Goal: Information Seeking & Learning: Learn about a topic

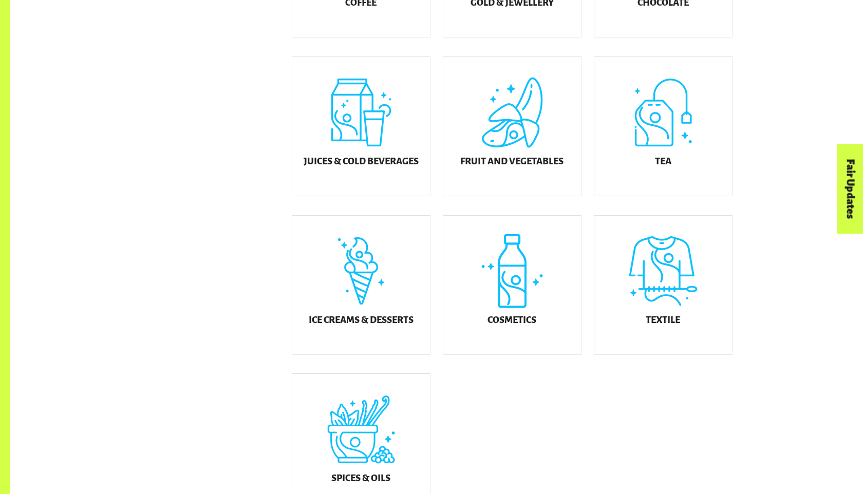
scroll to position [452, 0]
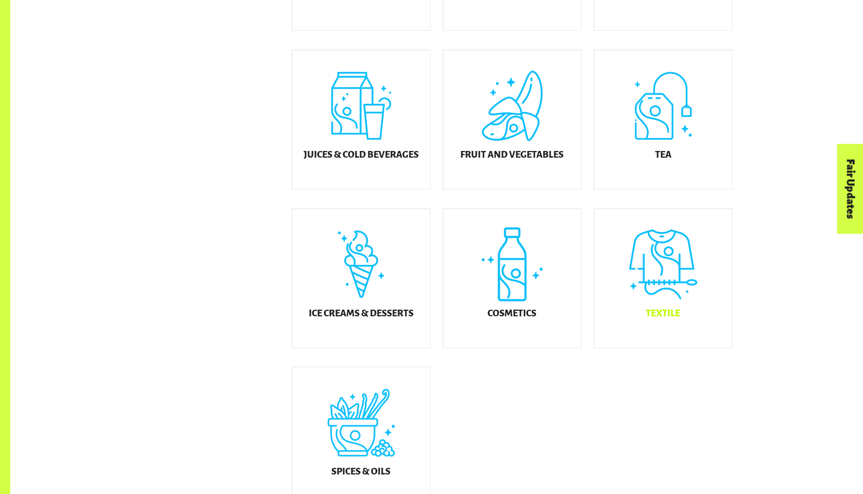
click at [684, 281] on div "Textile" at bounding box center [664, 278] width 138 height 139
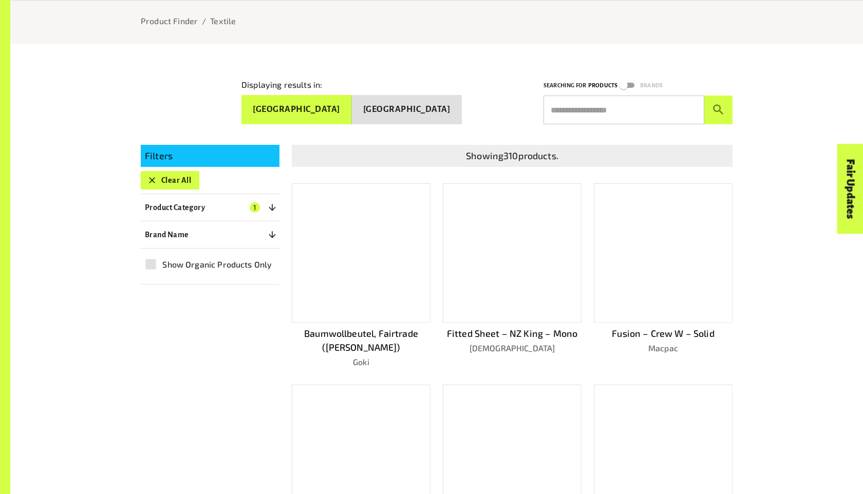
scroll to position [452, 0]
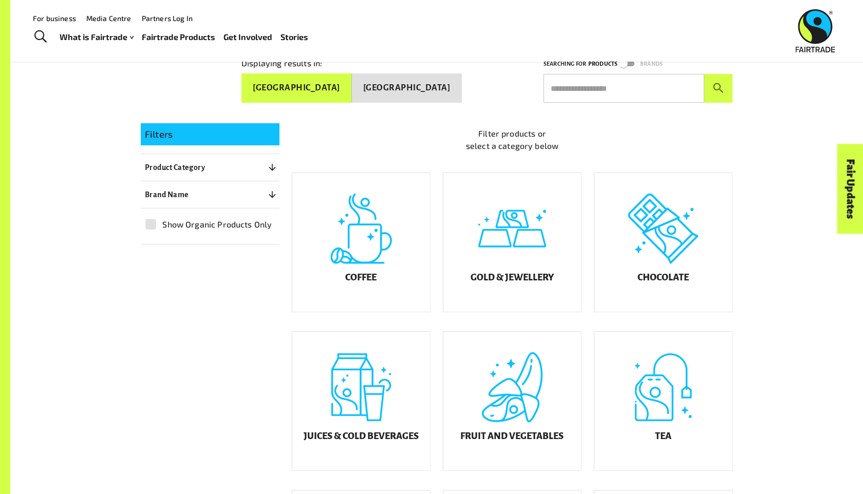
scroll to position [148, 0]
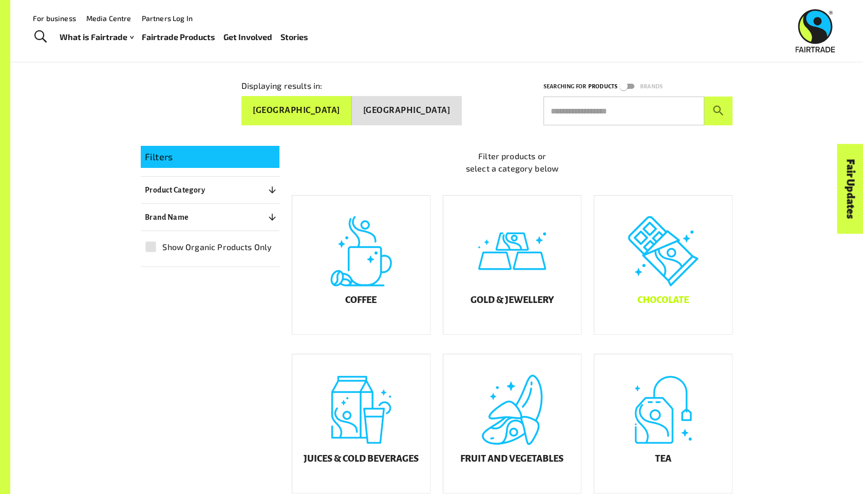
click at [697, 283] on div "Chocolate" at bounding box center [664, 265] width 138 height 139
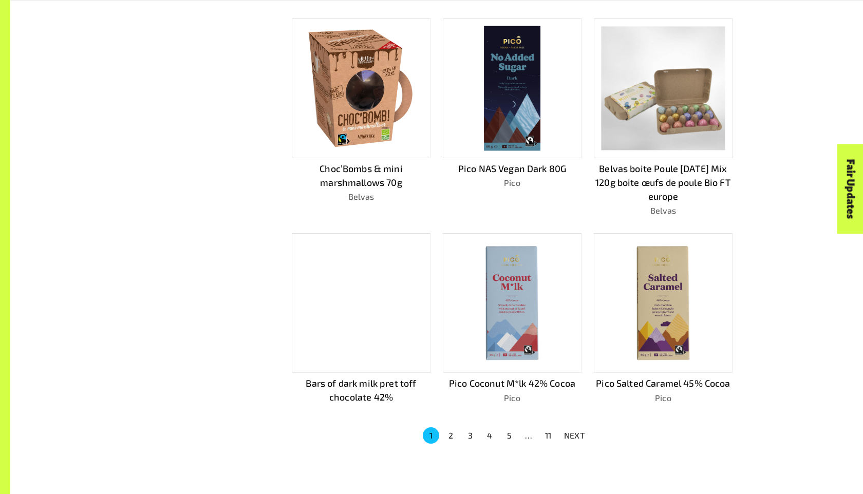
scroll to position [516, 0]
click at [452, 430] on button "2" at bounding box center [450, 434] width 16 height 16
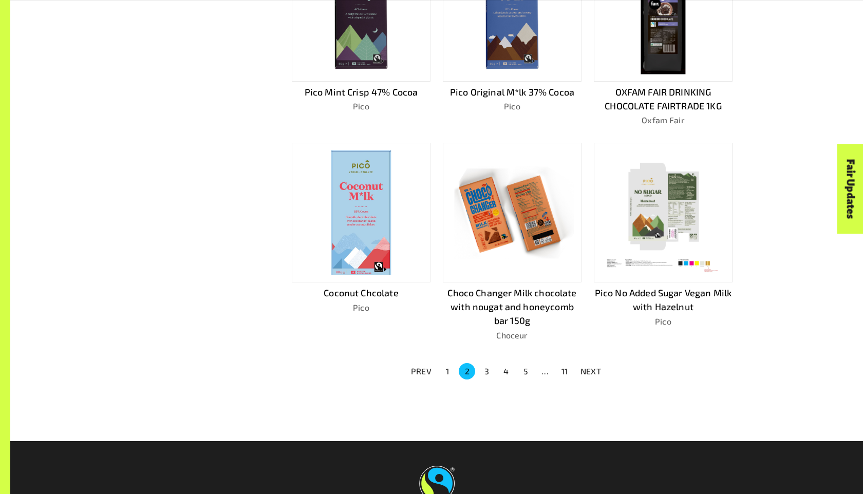
scroll to position [708, 0]
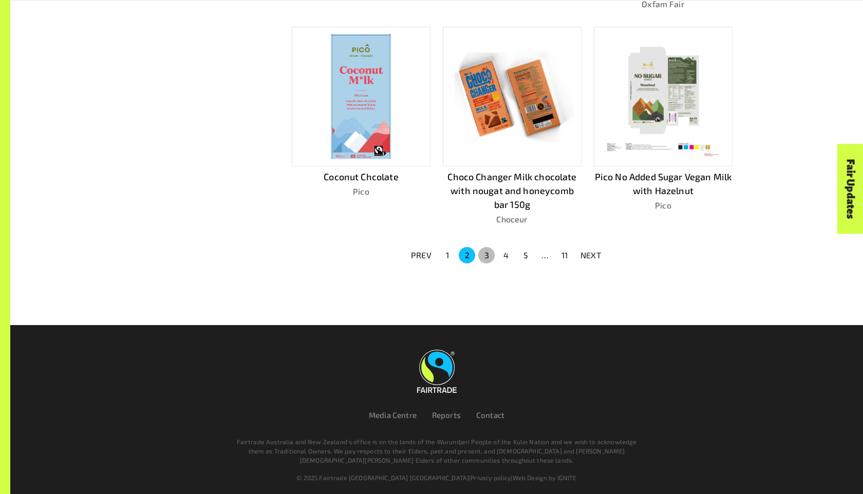
click at [487, 252] on button "3" at bounding box center [486, 255] width 16 height 16
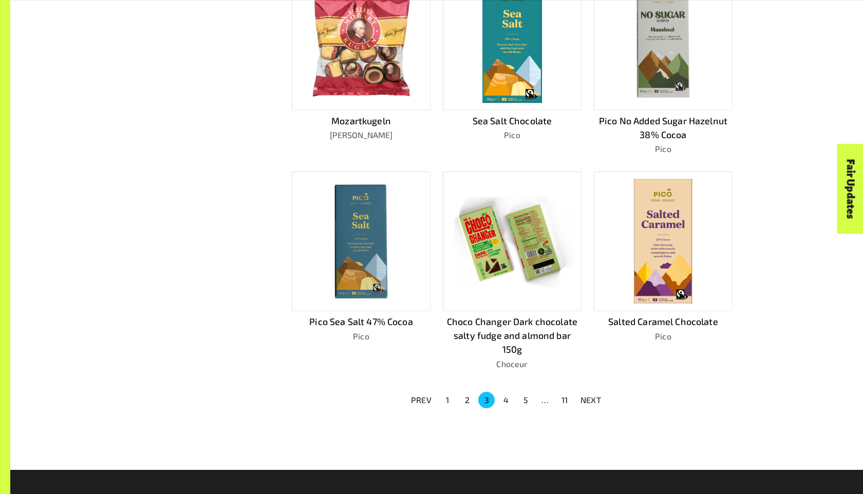
scroll to position [595, 0]
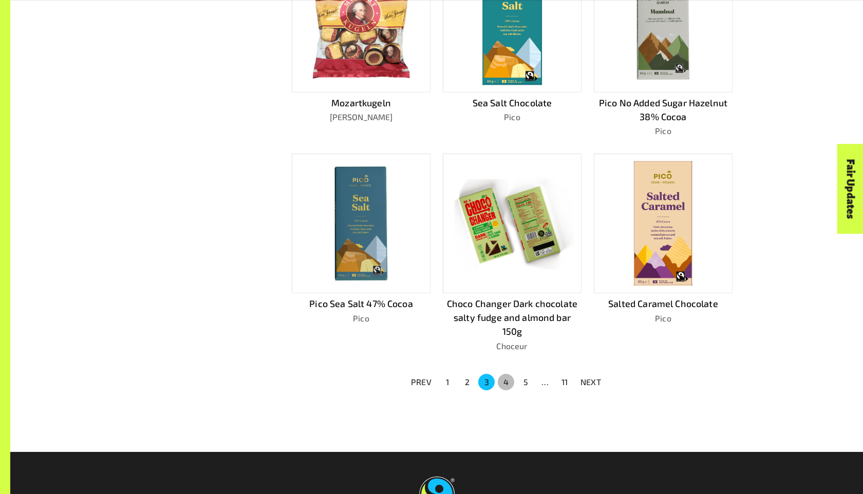
click at [504, 376] on button "4" at bounding box center [506, 382] width 16 height 16
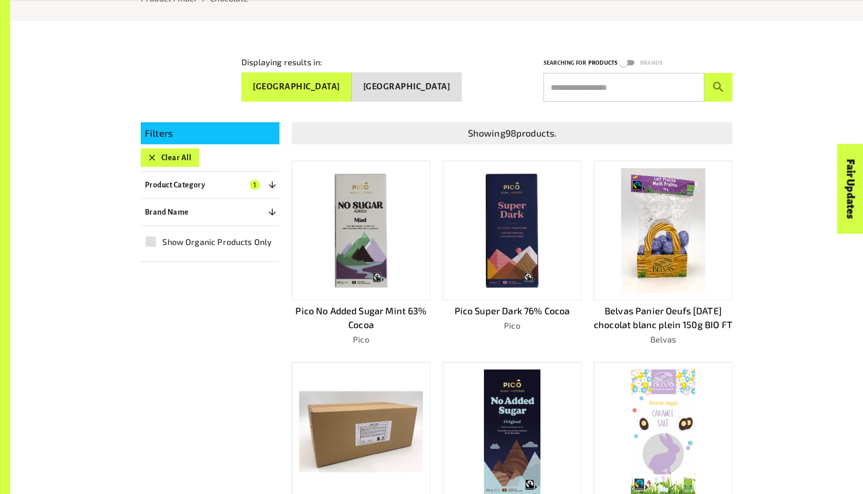
scroll to position [175, 0]
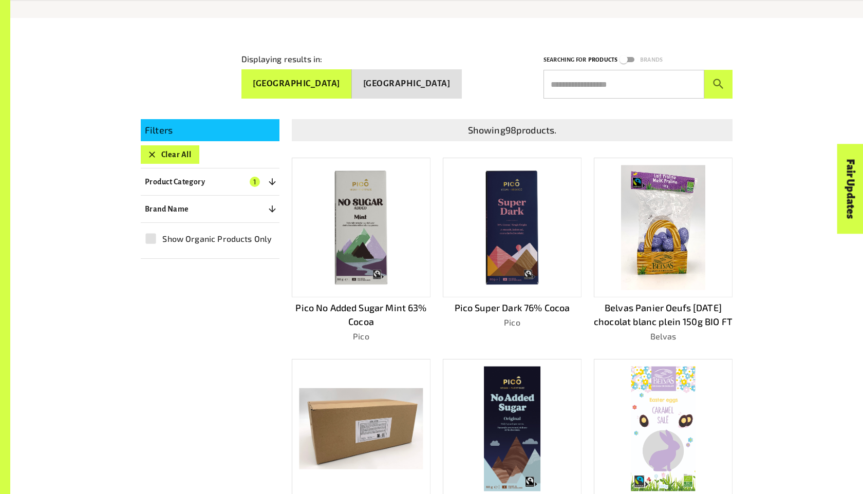
click at [653, 416] on img at bounding box center [663, 428] width 64 height 125
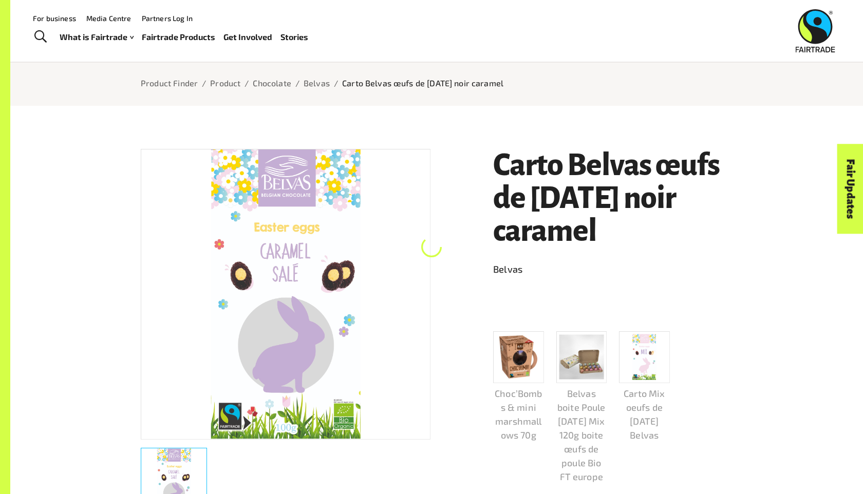
scroll to position [80, 0]
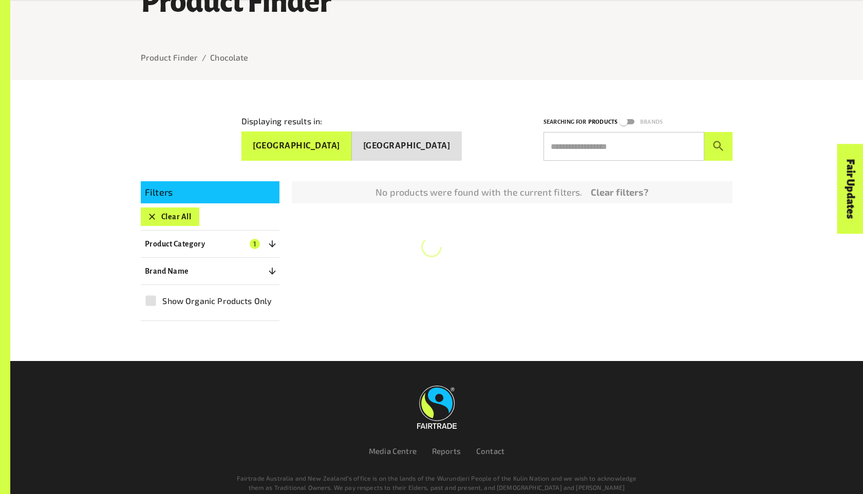
scroll to position [149, 0]
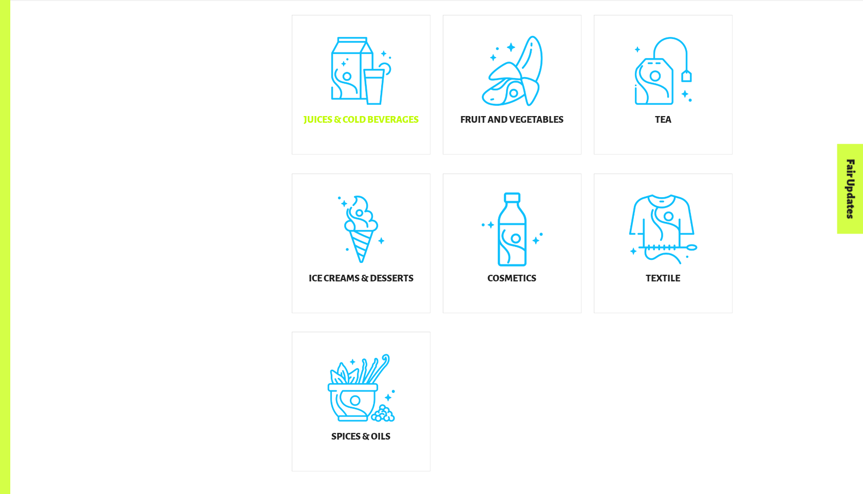
scroll to position [486, 0]
click at [546, 272] on div "Cosmetics" at bounding box center [512, 244] width 138 height 139
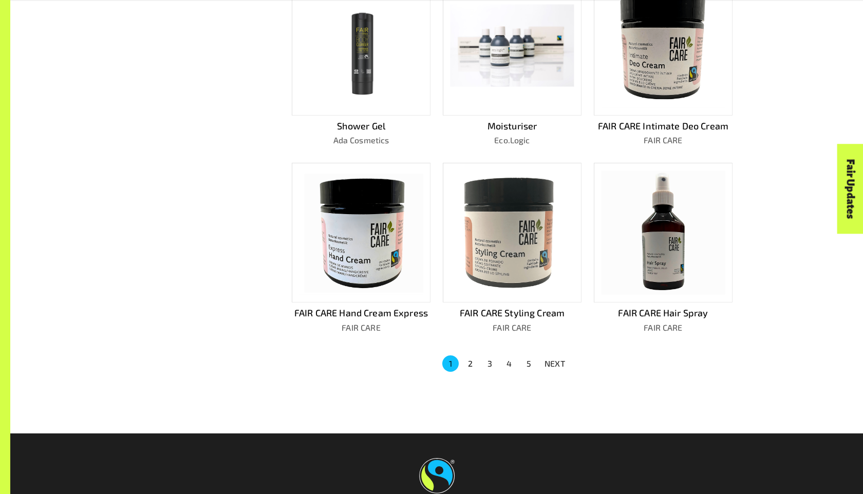
scroll to position [666, 0]
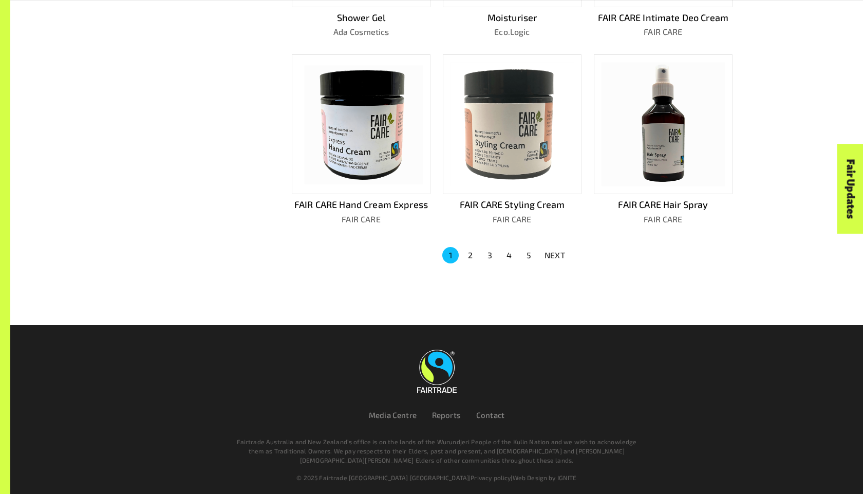
click at [466, 252] on button "2" at bounding box center [470, 255] width 16 height 16
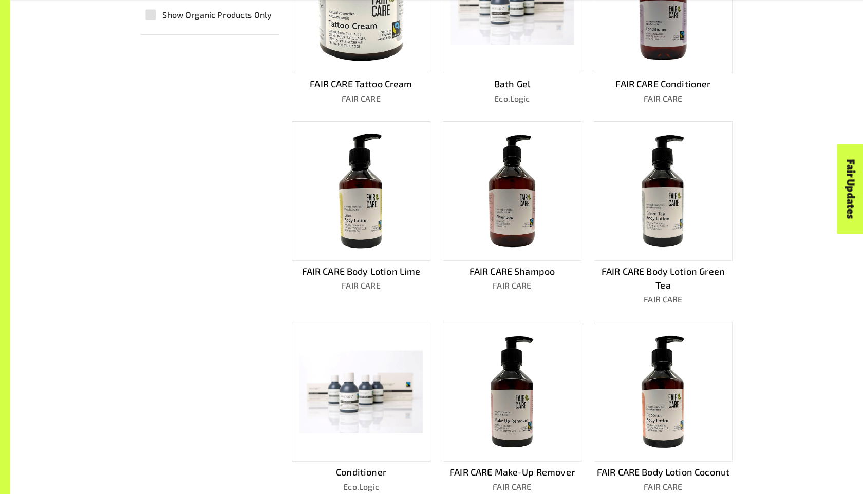
scroll to position [443, 0]
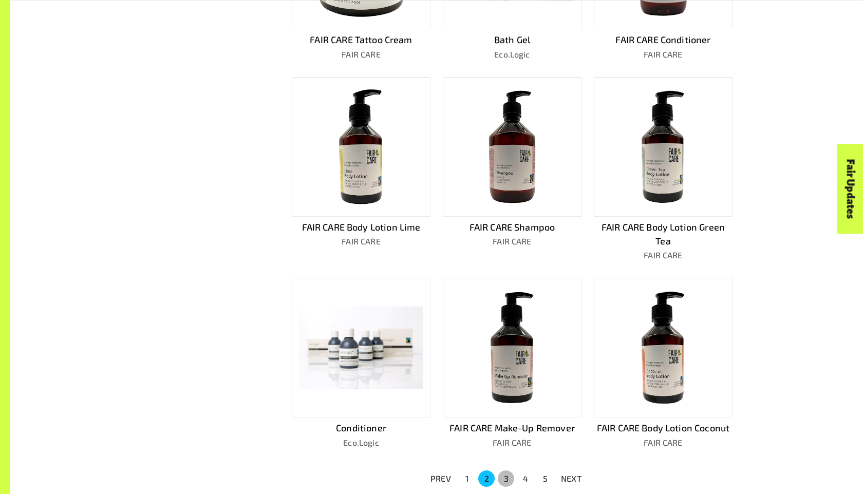
click at [506, 475] on button "3" at bounding box center [506, 479] width 16 height 16
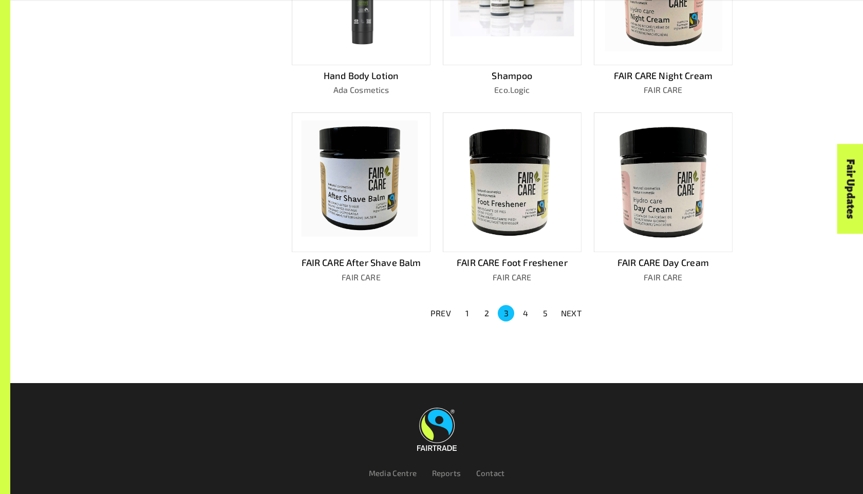
scroll to position [653, 0]
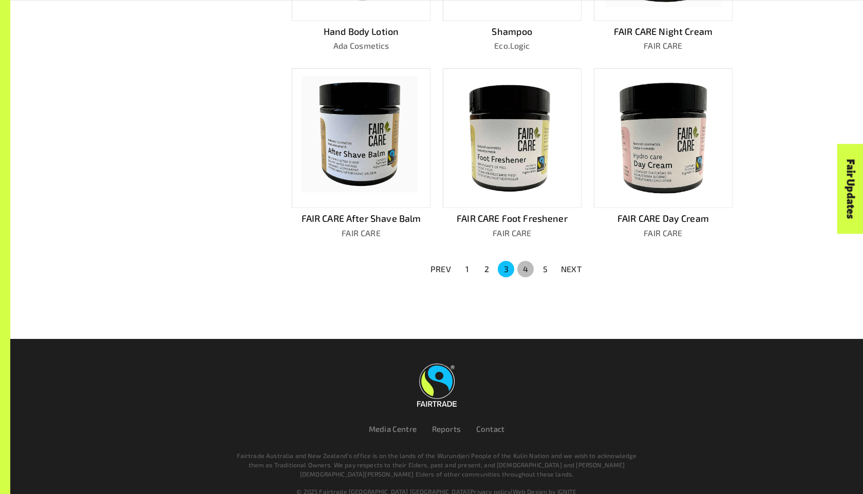
click at [527, 261] on button "4" at bounding box center [525, 269] width 16 height 16
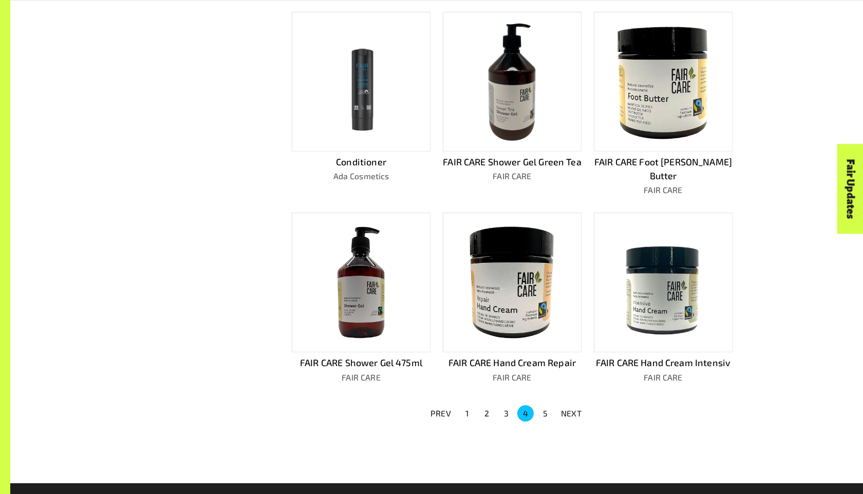
scroll to position [610, 0]
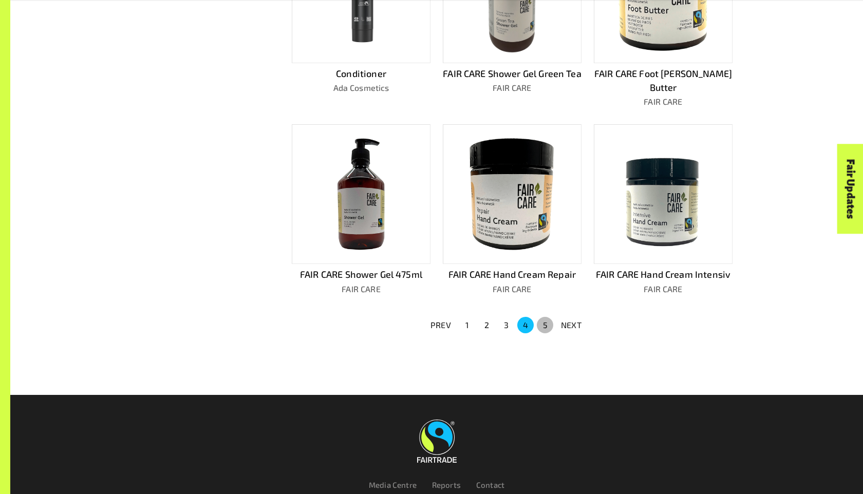
click at [545, 317] on button "5" at bounding box center [545, 325] width 16 height 16
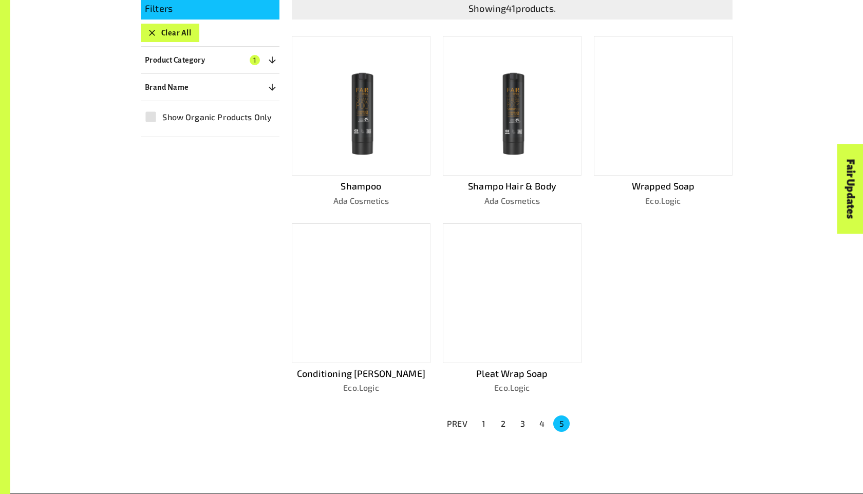
scroll to position [314, 0]
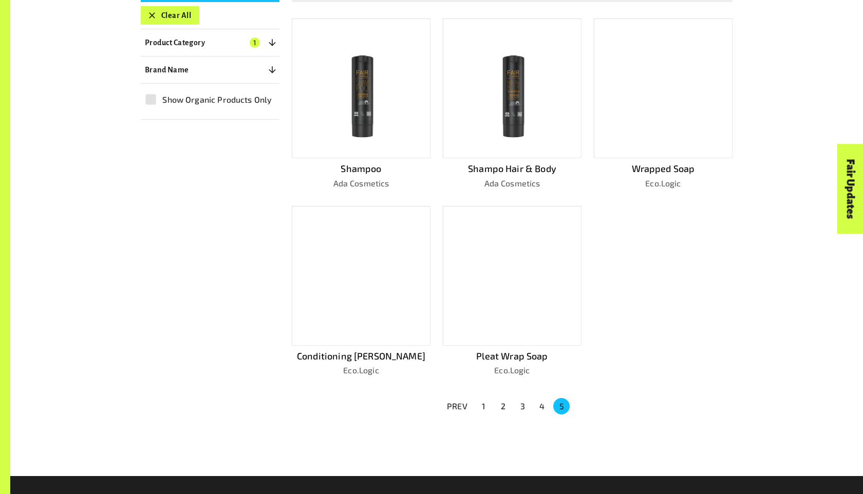
click at [483, 402] on button "1" at bounding box center [483, 406] width 16 height 16
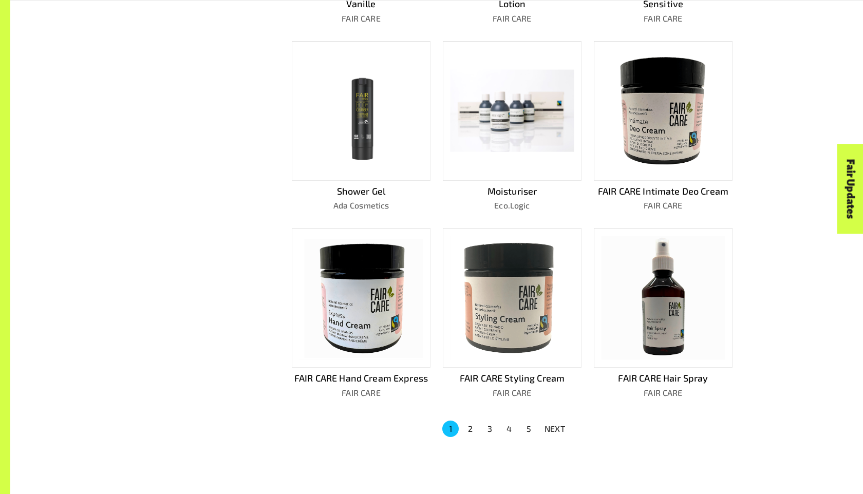
scroll to position [498, 0]
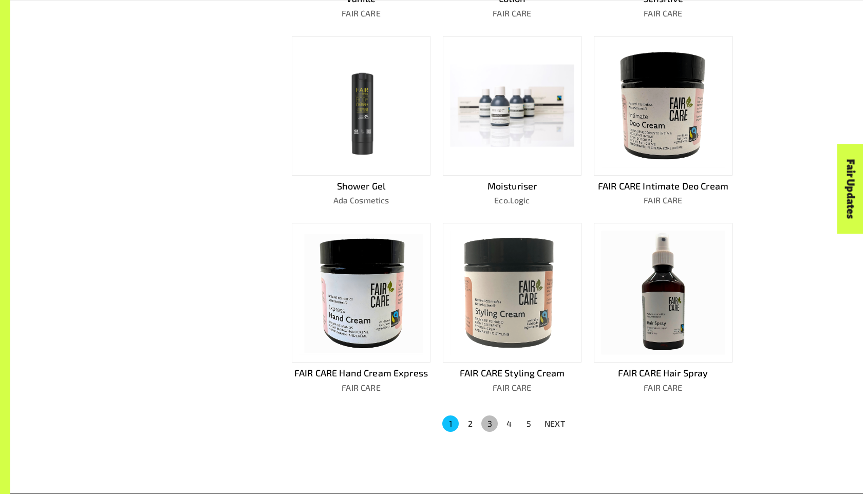
click at [493, 422] on button "3" at bounding box center [489, 424] width 16 height 16
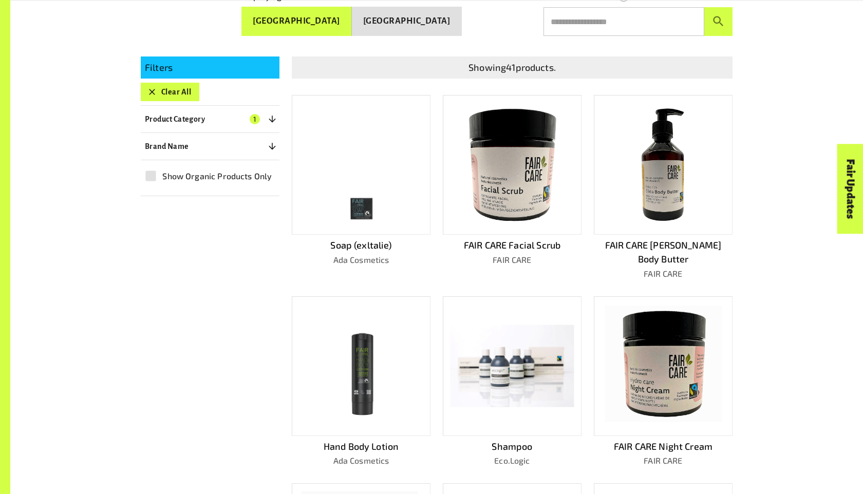
scroll to position [236, 0]
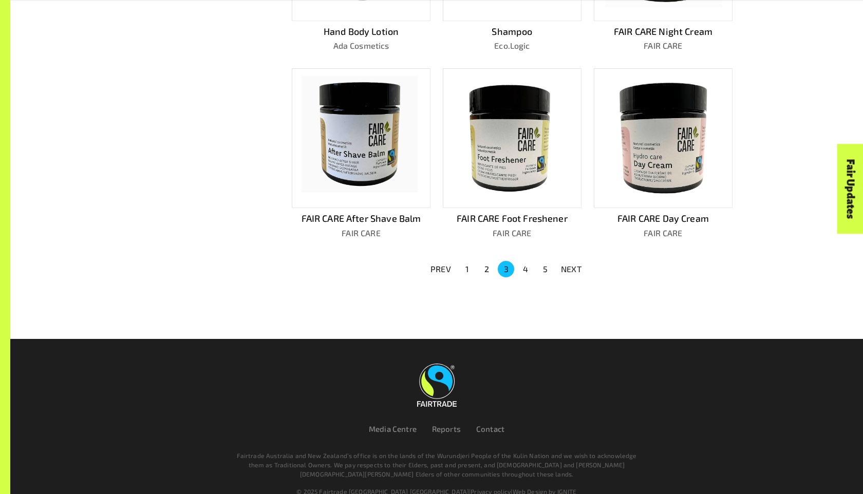
click at [527, 261] on button "4" at bounding box center [525, 269] width 16 height 16
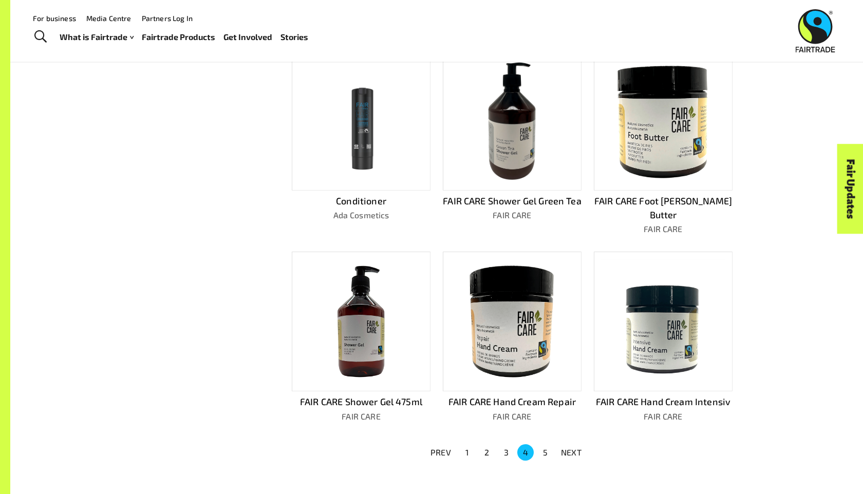
scroll to position [480, 0]
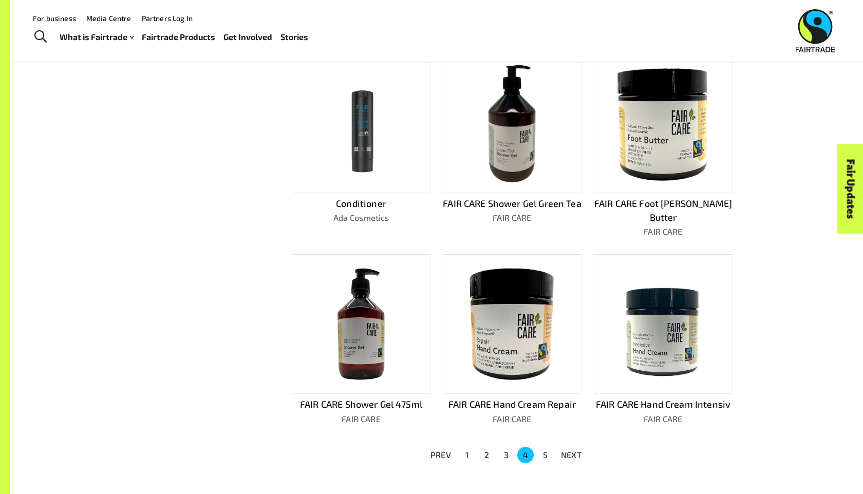
click at [555, 142] on img at bounding box center [512, 123] width 124 height 124
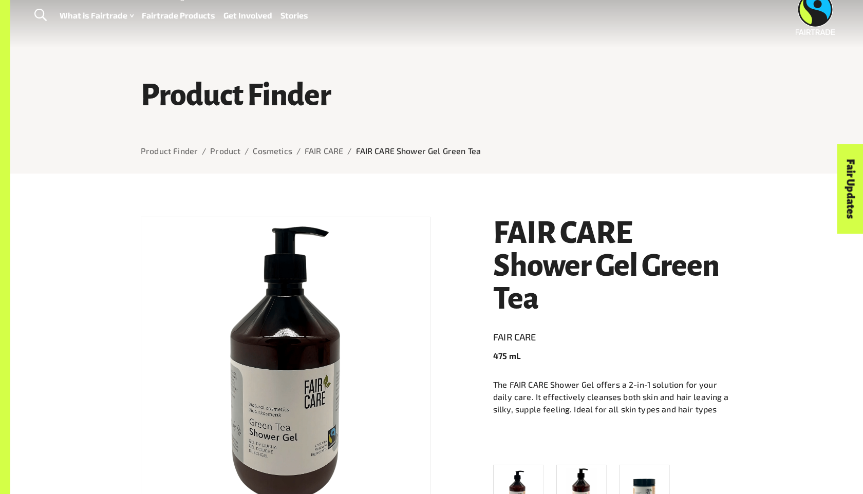
scroll to position [21, 0]
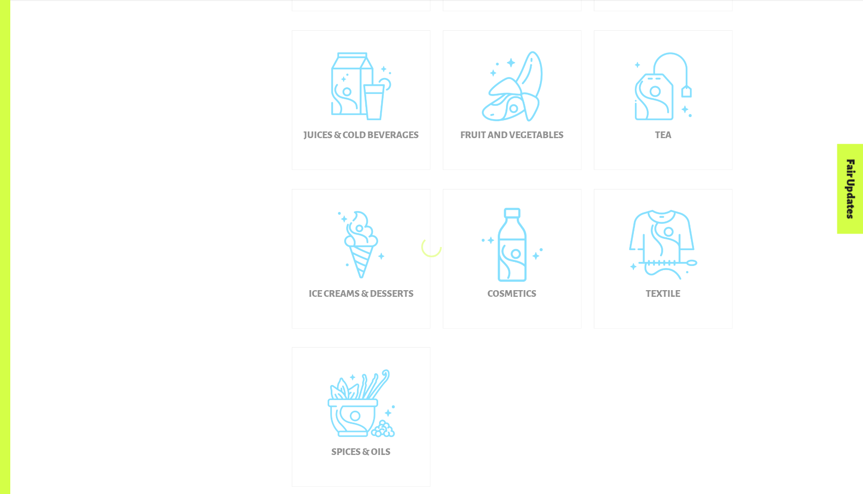
scroll to position [486, 0]
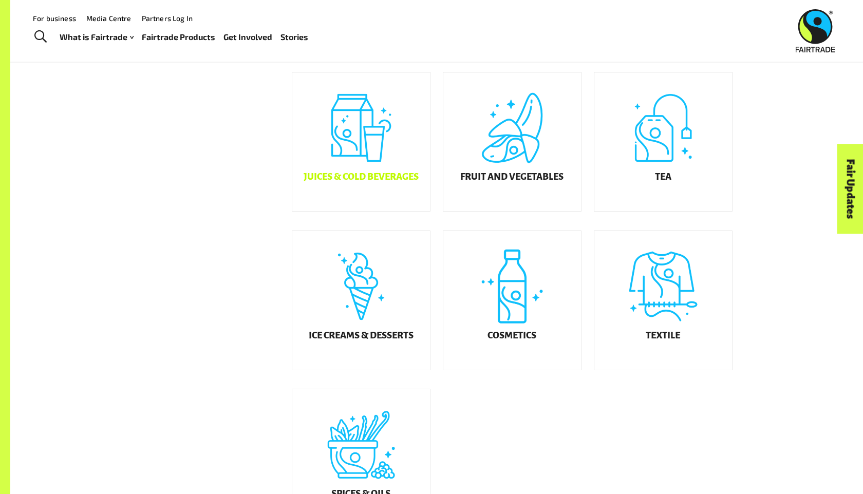
click at [382, 179] on h5 "Juices & Cold Beverages" at bounding box center [361, 177] width 115 height 10
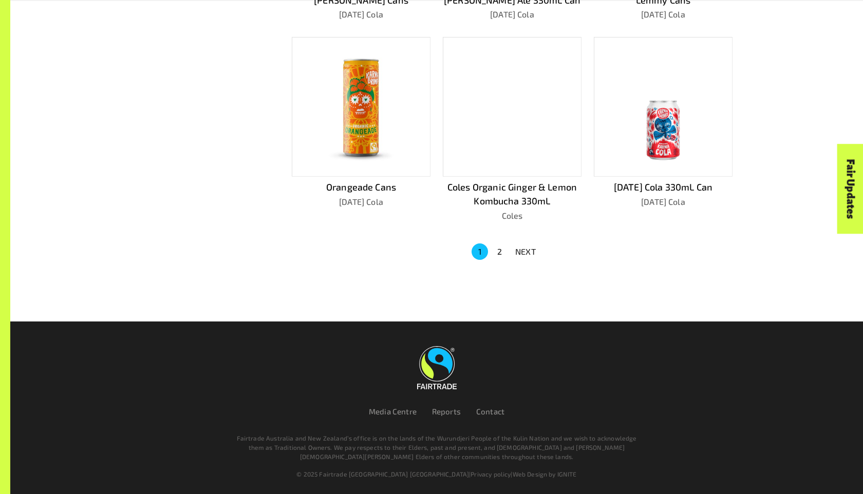
scroll to position [694, 0]
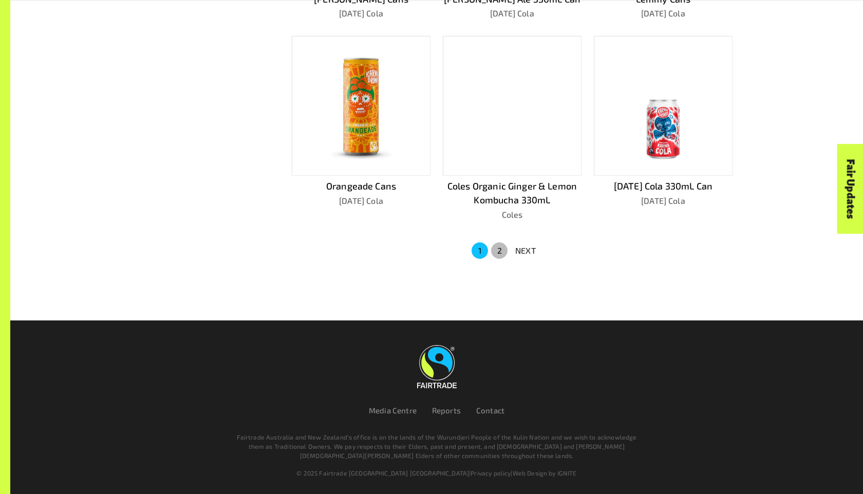
click at [496, 257] on button "2" at bounding box center [499, 251] width 16 height 16
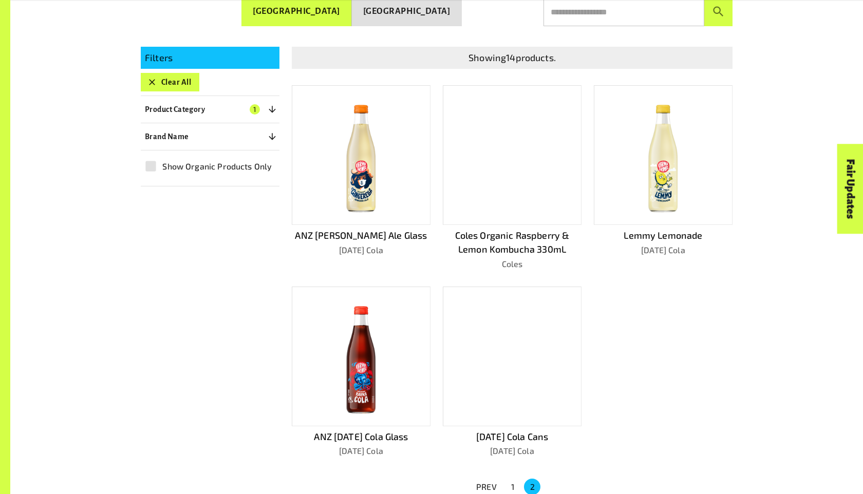
scroll to position [257, 0]
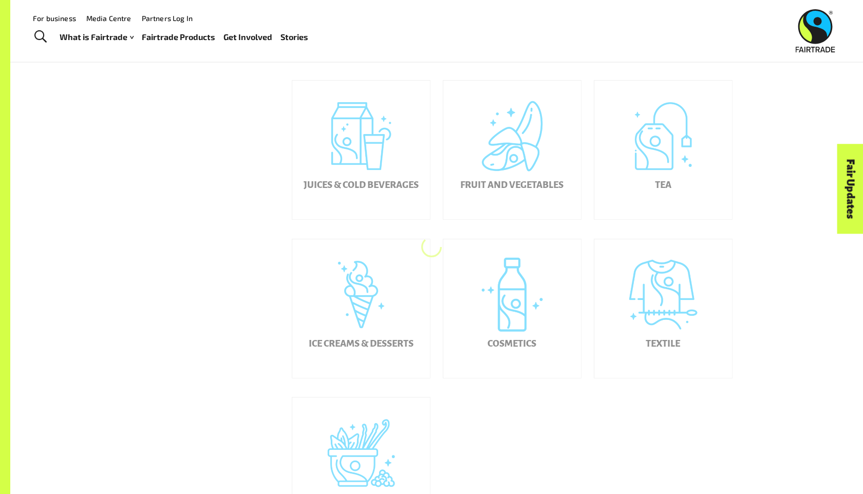
scroll to position [430, 0]
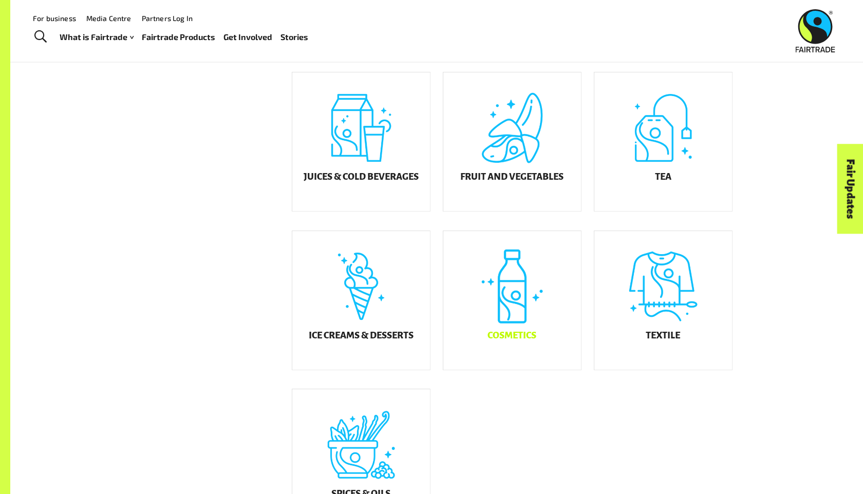
click at [529, 315] on div "Cosmetics" at bounding box center [512, 300] width 138 height 139
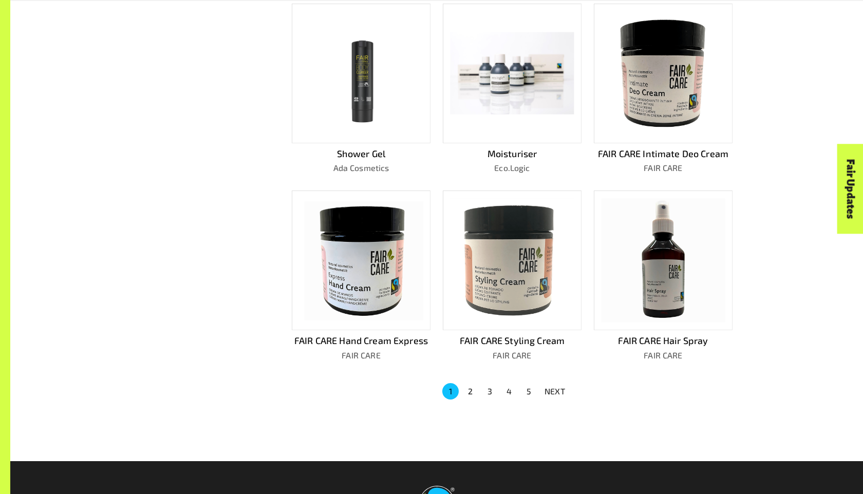
scroll to position [536, 0]
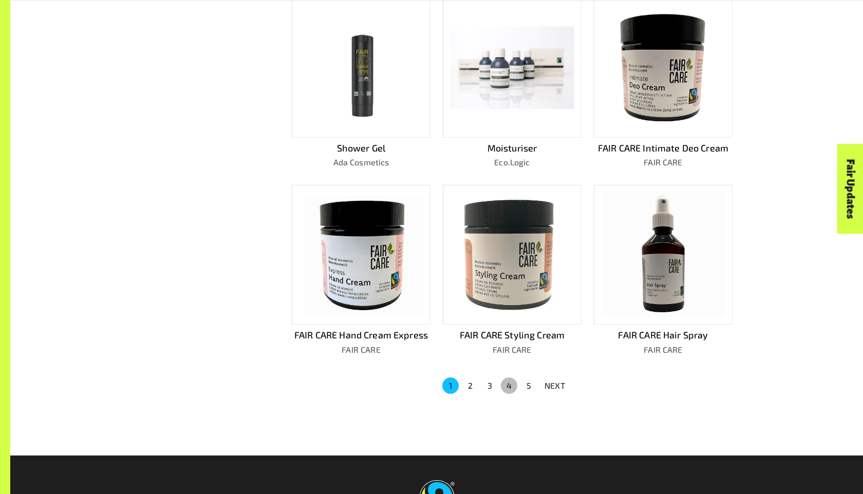
click at [510, 379] on button "4" at bounding box center [509, 386] width 16 height 16
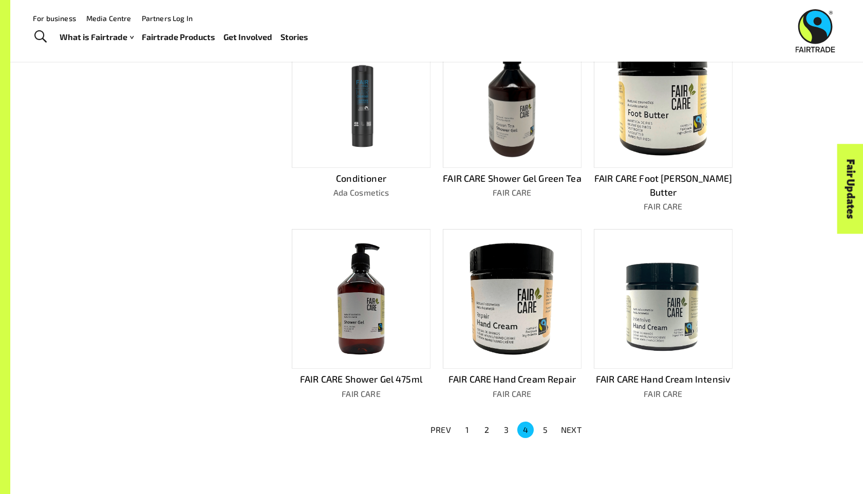
click at [512, 129] on img at bounding box center [512, 98] width 124 height 124
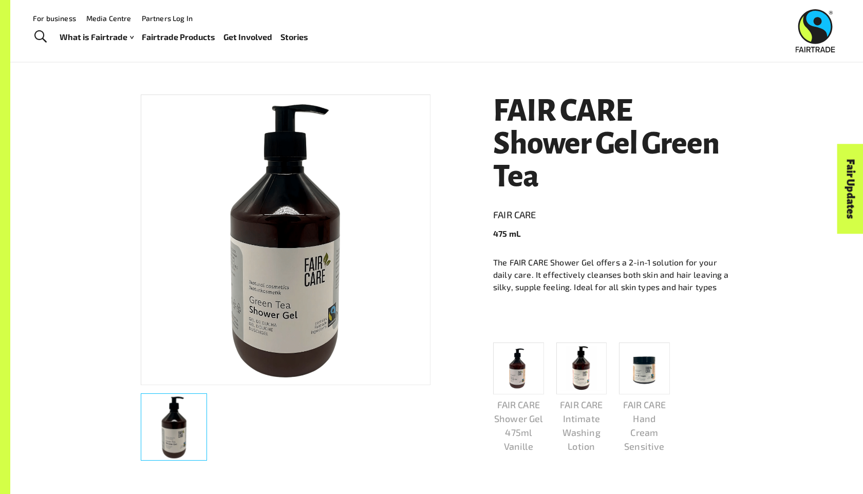
scroll to position [144, 0]
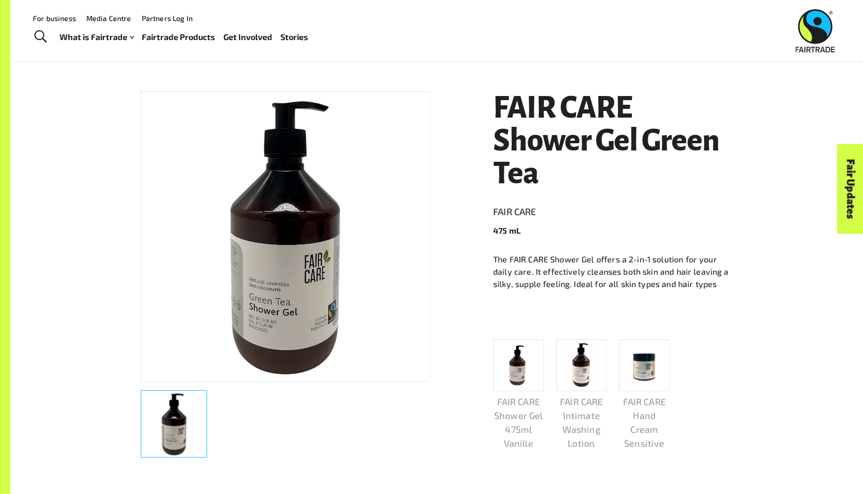
click at [293, 37] on link "Stories" at bounding box center [295, 37] width 28 height 15
